Goal: Task Accomplishment & Management: Use online tool/utility

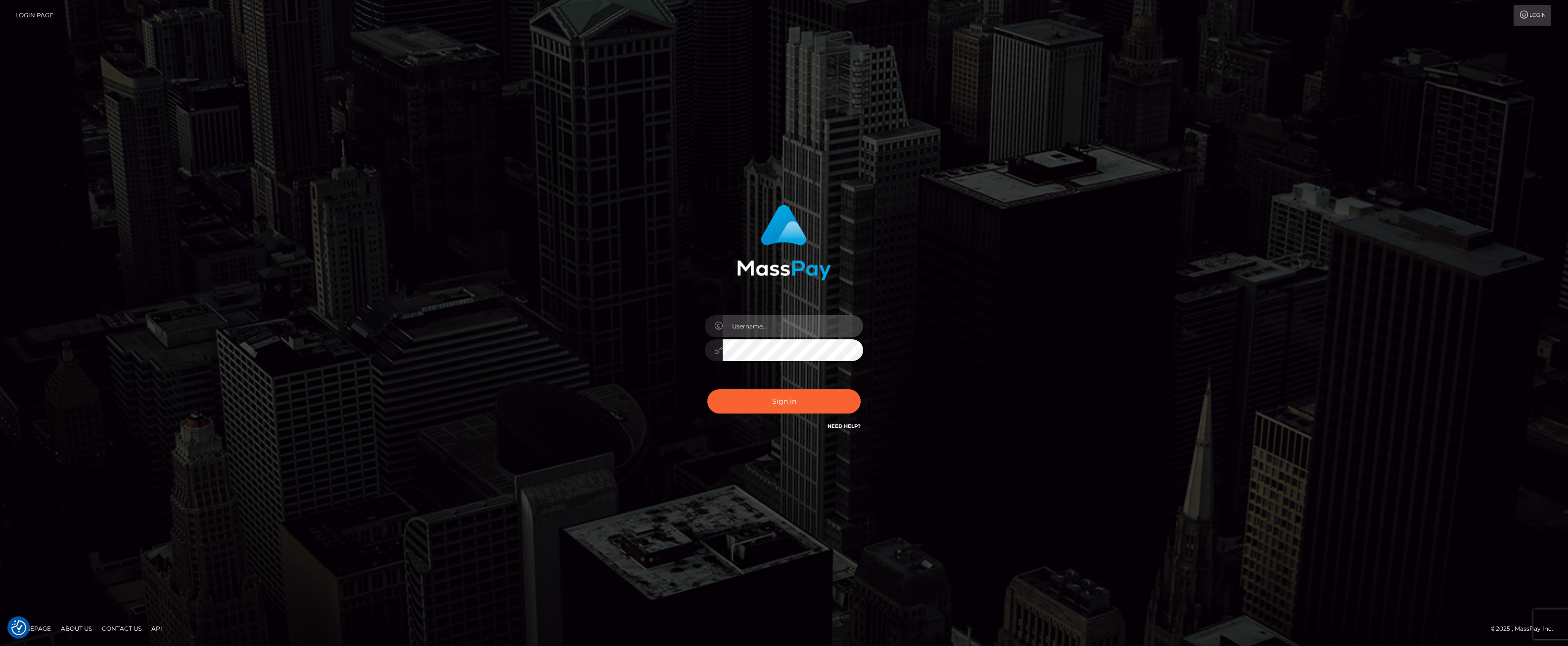
type input "ashbil"
click at [803, 396] on button "Sign in" at bounding box center [783, 401] width 153 height 25
click at [751, 330] on input "text" at bounding box center [793, 326] width 140 height 22
type input "ashbil"
click at [782, 398] on button "Sign in" at bounding box center [783, 401] width 153 height 25
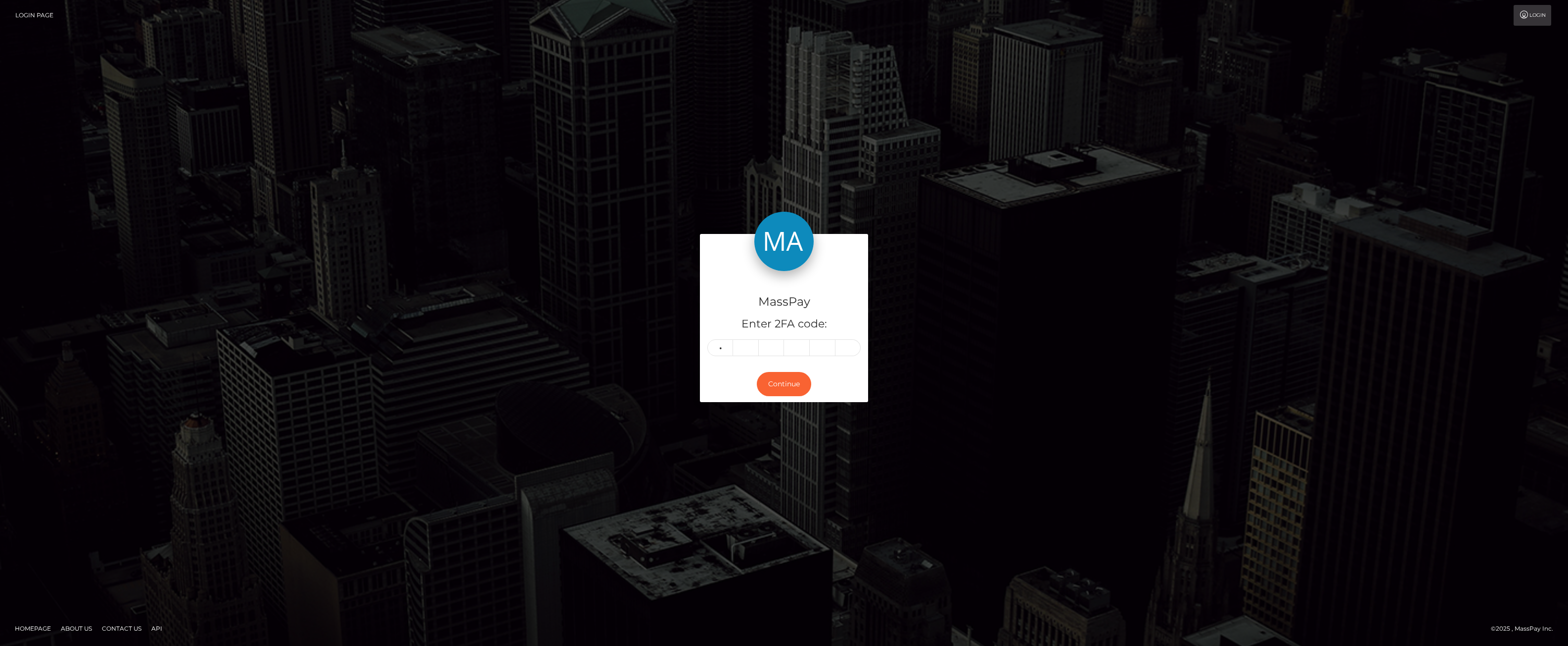
type input "8"
type input "3"
type input "8"
type input "7"
type input "0"
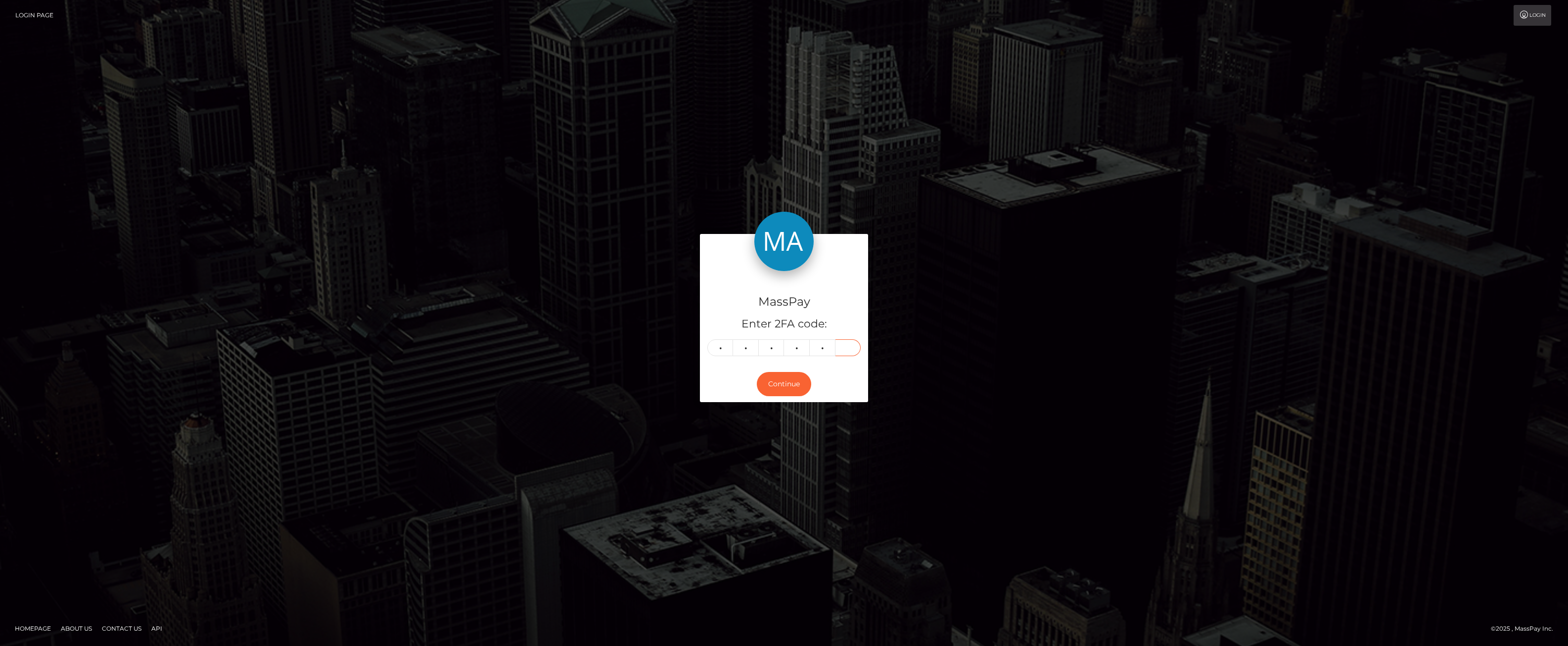
type input "9"
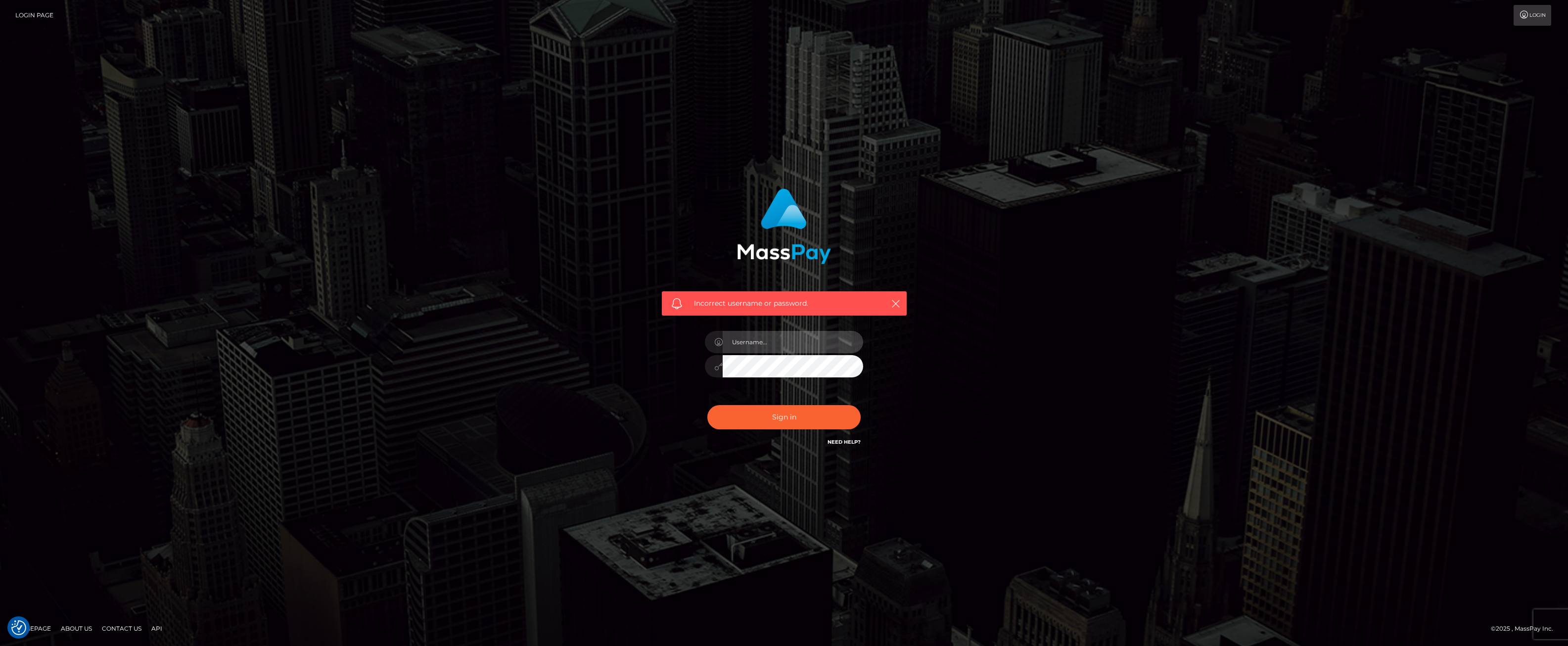
click at [757, 347] on input "text" at bounding box center [793, 342] width 140 height 22
type input "ashbil"
click at [791, 426] on button "Sign in" at bounding box center [783, 417] width 153 height 25
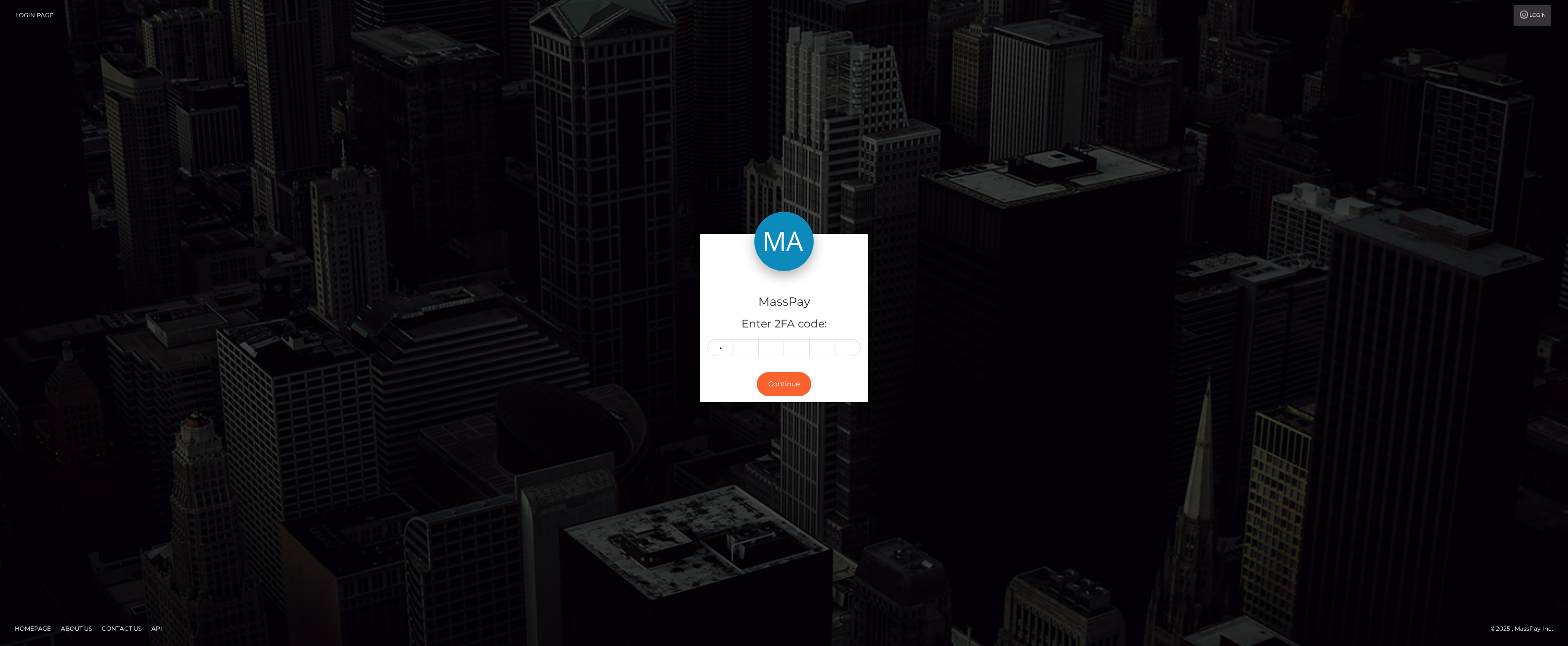
type input "2"
type input "6"
type input "4"
type input "3"
type input "5"
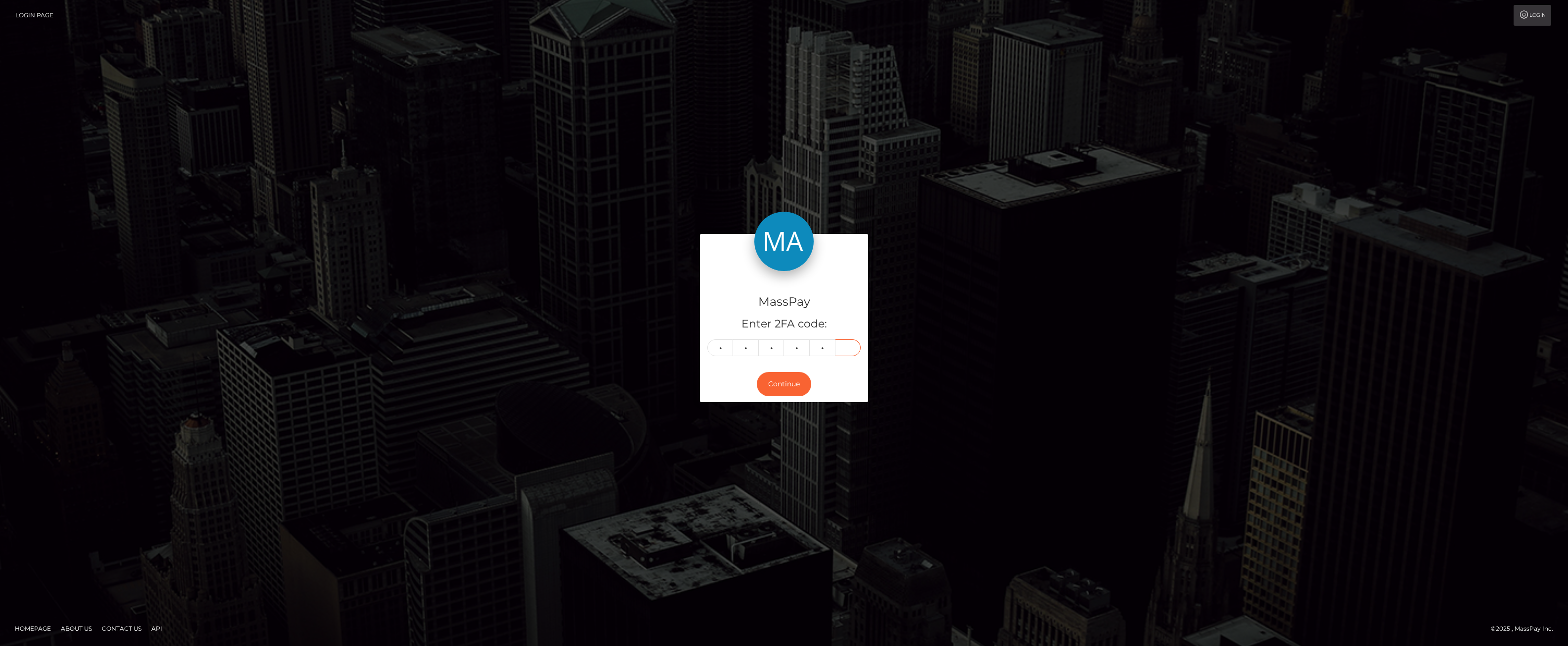
type input "4"
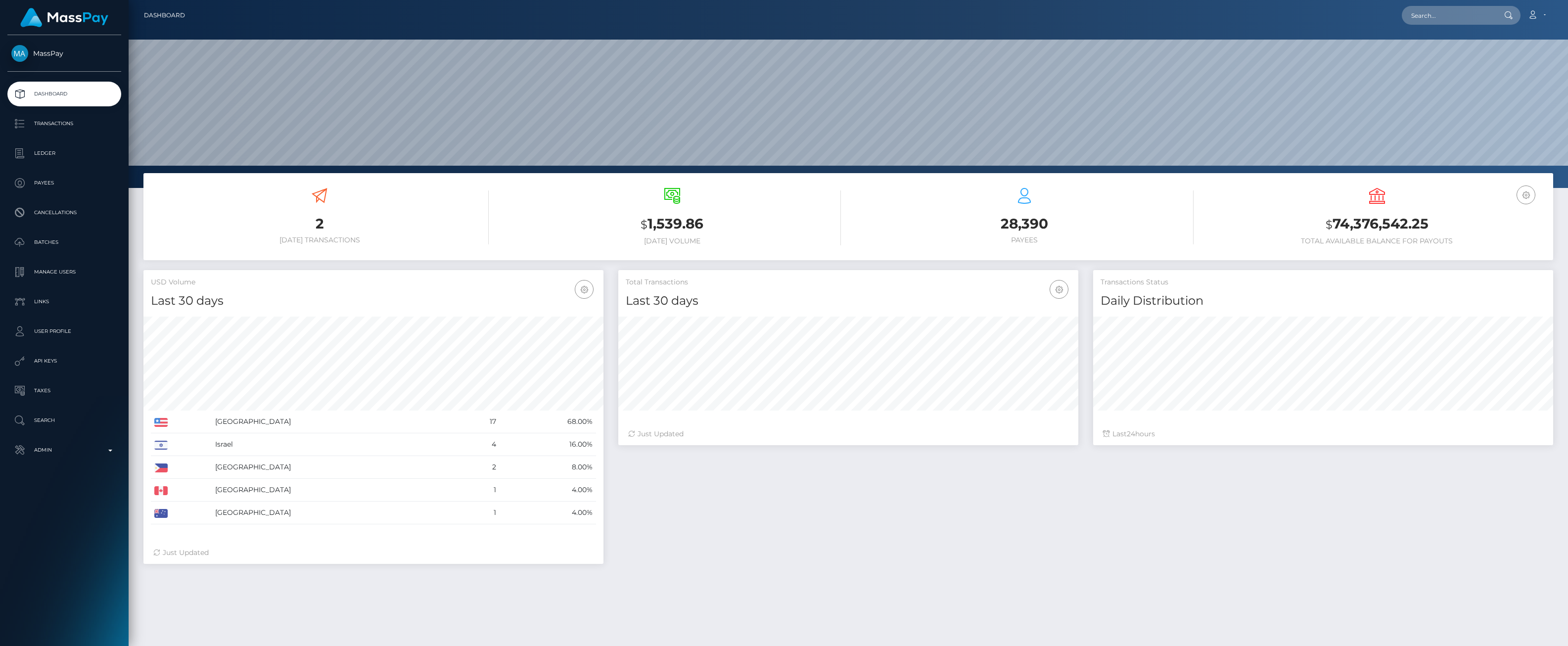
scroll to position [175, 460]
drag, startPoint x: 43, startPoint y: 157, endPoint x: 43, endPoint y: 151, distance: 6.0
click at [43, 157] on p "Ledger" at bounding box center [64, 153] width 106 height 15
